Goal: Task Accomplishment & Management: Manage account settings

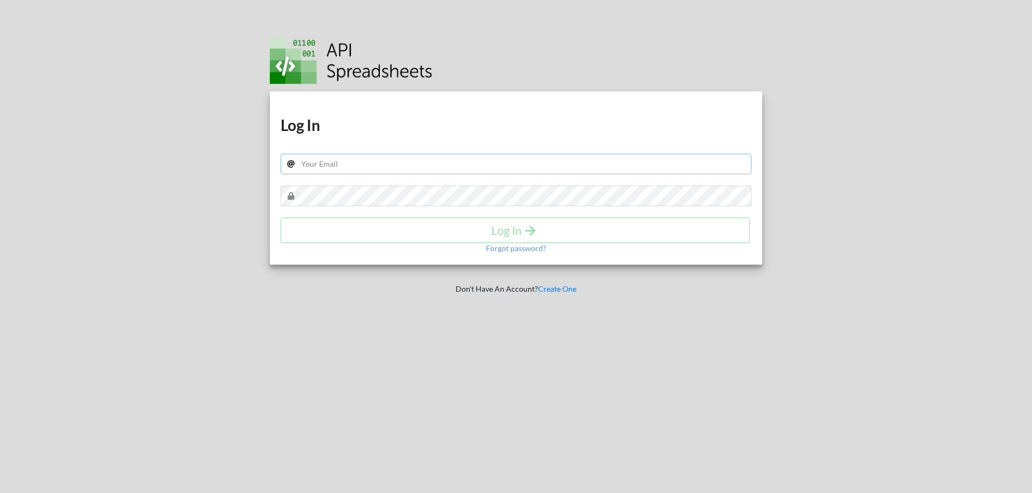
click at [496, 165] on input "text" at bounding box center [516, 164] width 471 height 21
type input "[EMAIL_ADDRESS][PERSON_NAME][DOMAIN_NAME]"
click at [751, 186] on div at bounding box center [751, 186] width 0 height 0
click at [529, 57] on div at bounding box center [520, 59] width 500 height 50
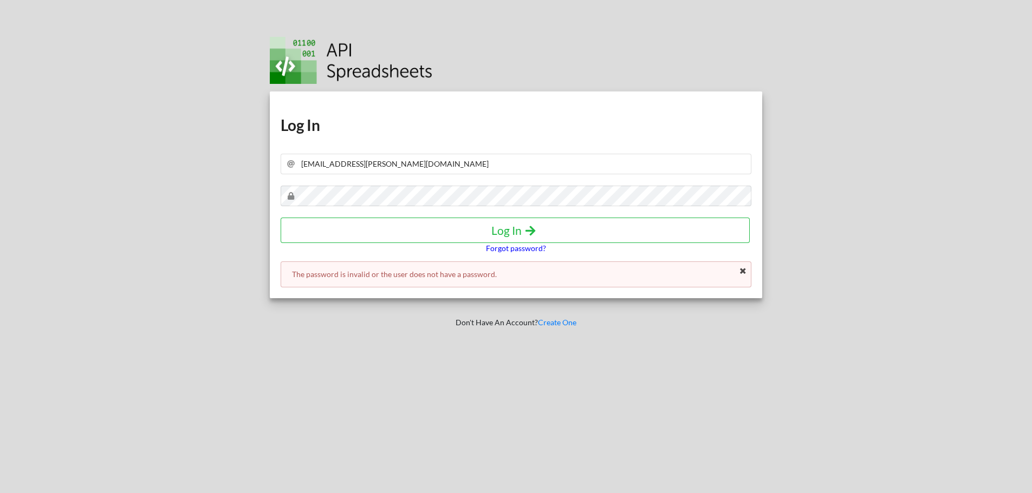
click at [512, 249] on p "Forgot password?" at bounding box center [516, 248] width 60 height 11
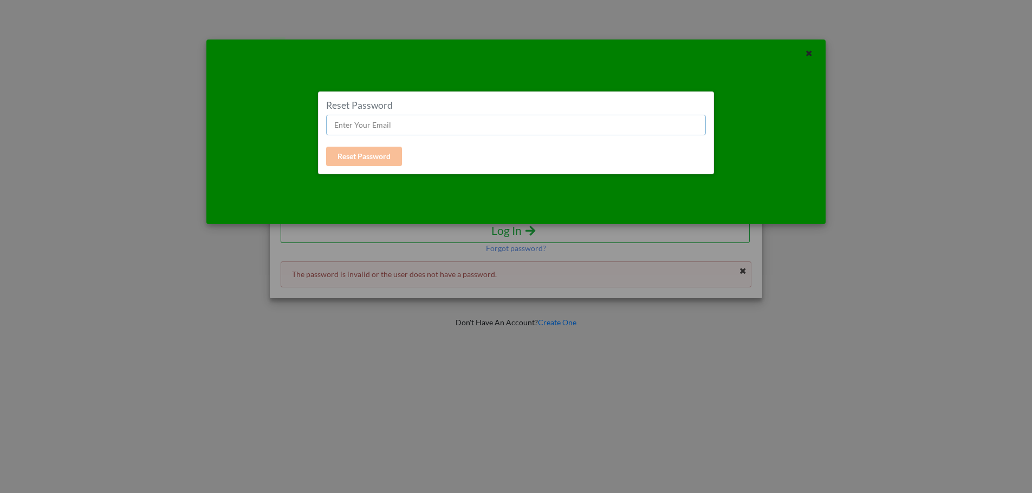
click at [443, 127] on input "text" at bounding box center [516, 125] width 380 height 21
type input "[EMAIL_ADDRESS][PERSON_NAME][DOMAIN_NAME]"
click at [385, 155] on button "Reset Password" at bounding box center [364, 156] width 76 height 19
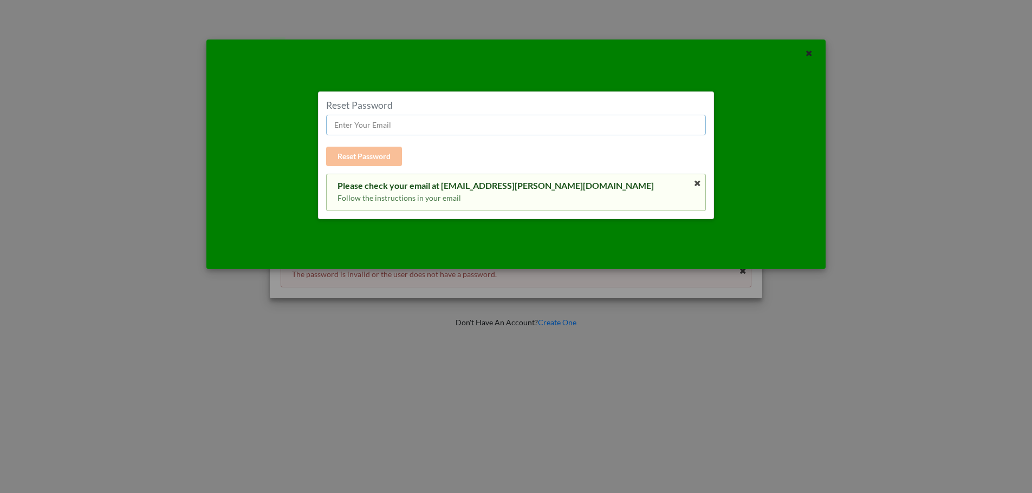
click at [464, 127] on input "text" at bounding box center [516, 125] width 380 height 21
type input "Bongoton12345^&*()"
click at [648, 14] on div "Reset Password Bongoton12345^&*() Reset Password Please check your email at [EM…" at bounding box center [516, 246] width 1032 height 493
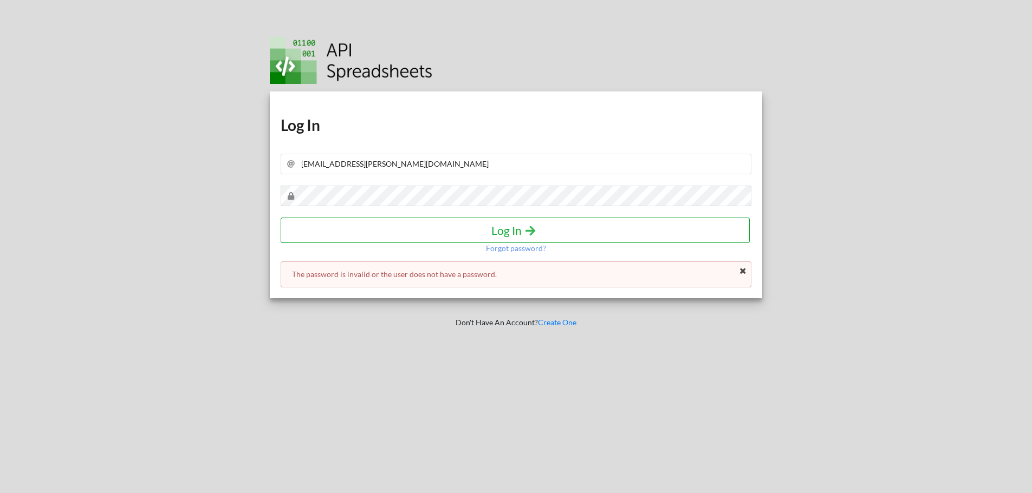
click at [619, 227] on h4 "Log In" at bounding box center [515, 231] width 446 height 14
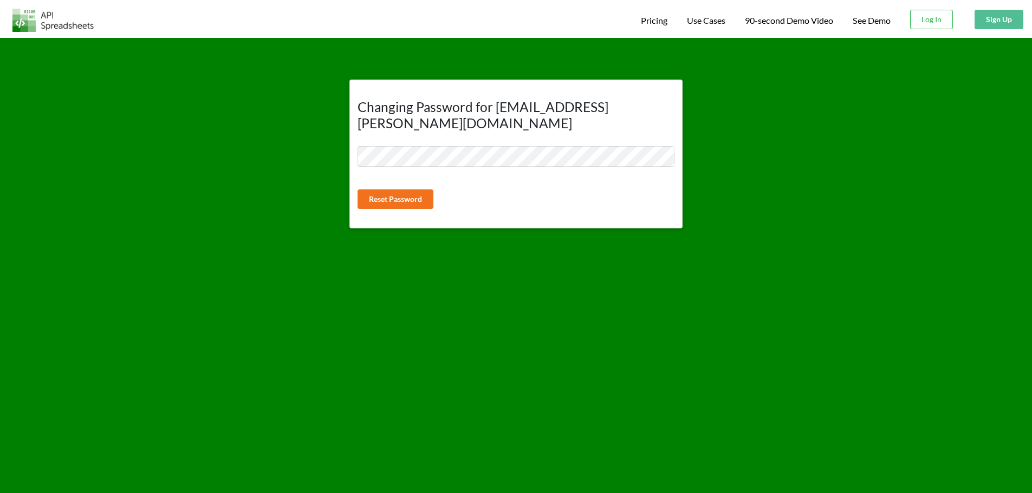
click at [548, 129] on div "Changing Password for arvinjohn.lucas@gmail.com Reset Password" at bounding box center [515, 154] width 333 height 149
click at [398, 190] on button "Reset Password" at bounding box center [395, 199] width 76 height 19
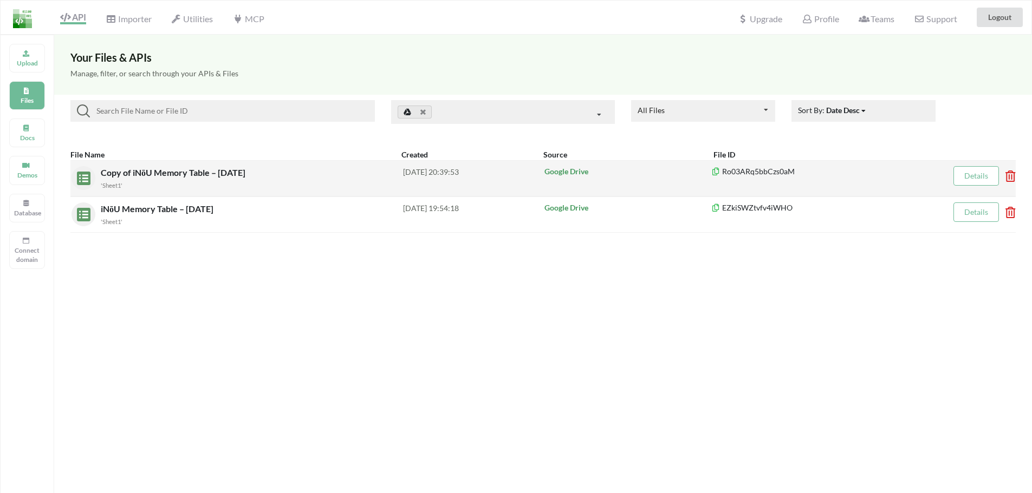
click at [337, 168] on div "Copy of iNōU Memory Table – [DATE] 'Sheet1'" at bounding box center [252, 178] width 302 height 24
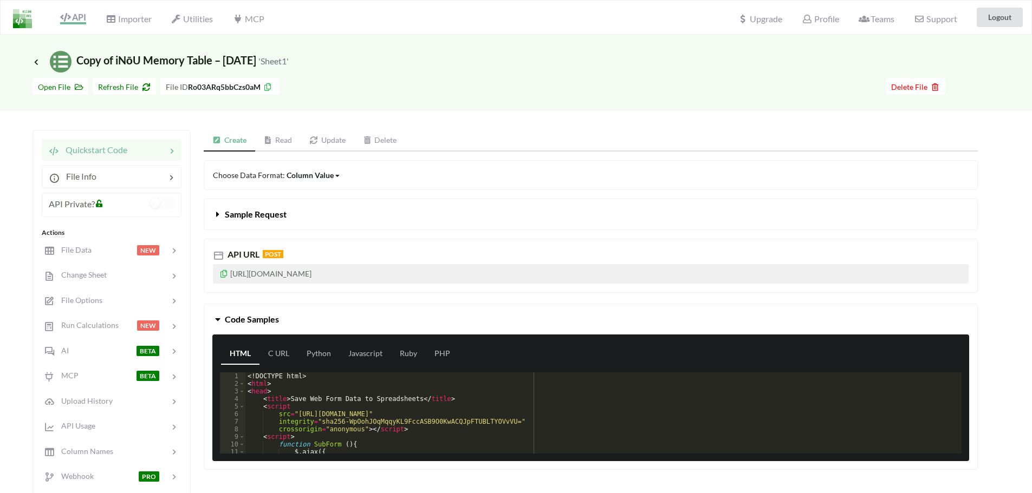
click at [285, 138] on link "Read" at bounding box center [278, 141] width 46 height 22
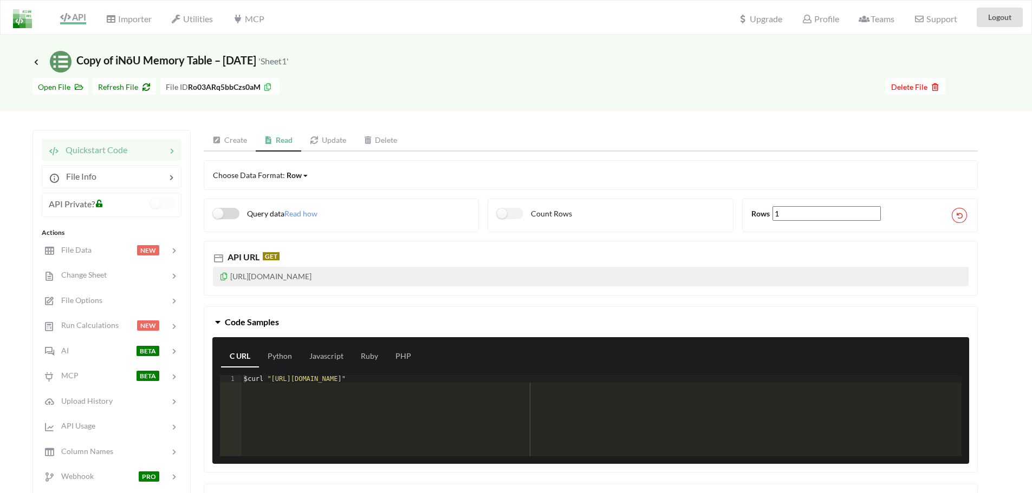
click at [231, 210] on label "Query data" at bounding box center [248, 213] width 71 height 11
checkbox input "true"
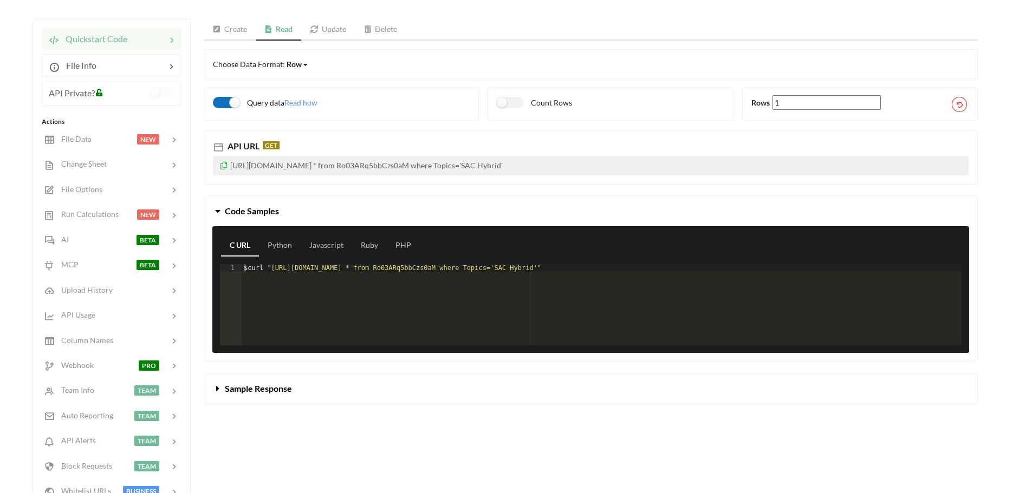
scroll to position [108, 0]
